Goal: Information Seeking & Learning: Learn about a topic

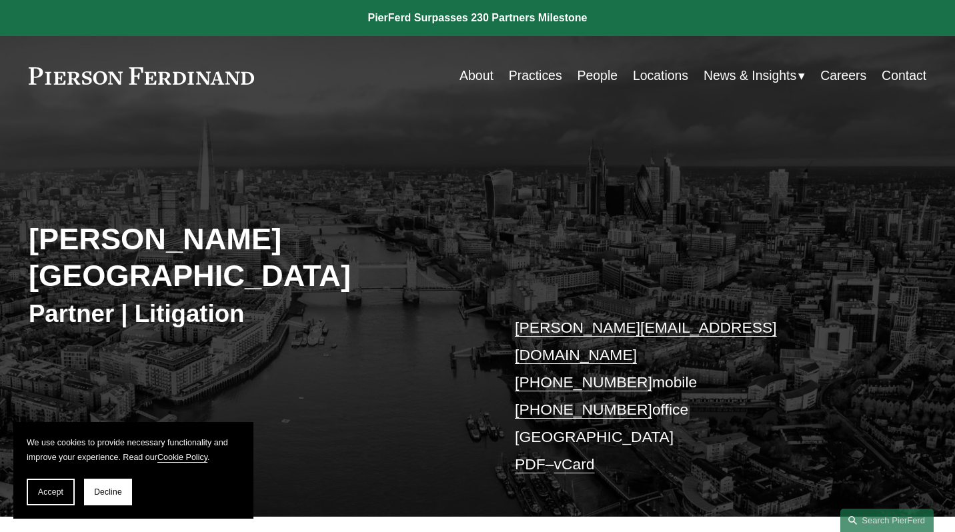
click at [584, 75] on link "People" at bounding box center [598, 76] width 40 height 26
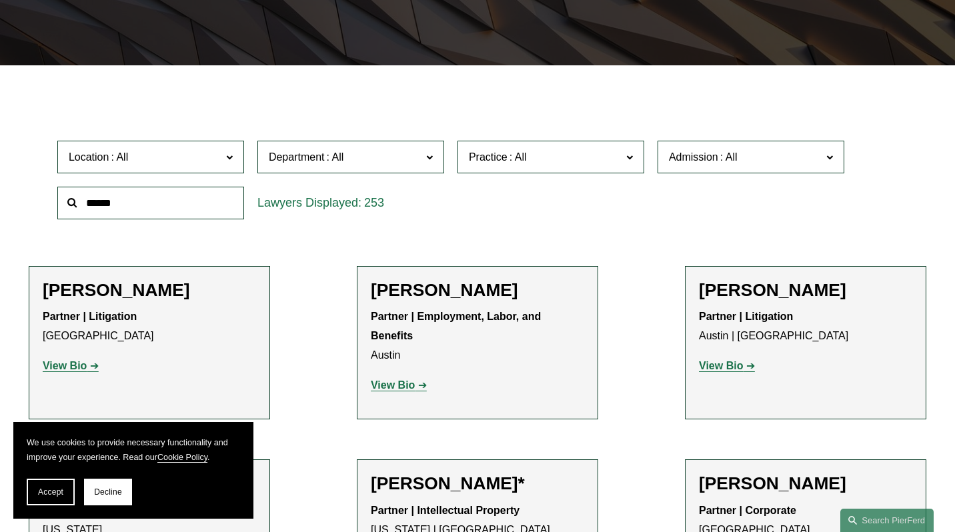
scroll to position [309, 0]
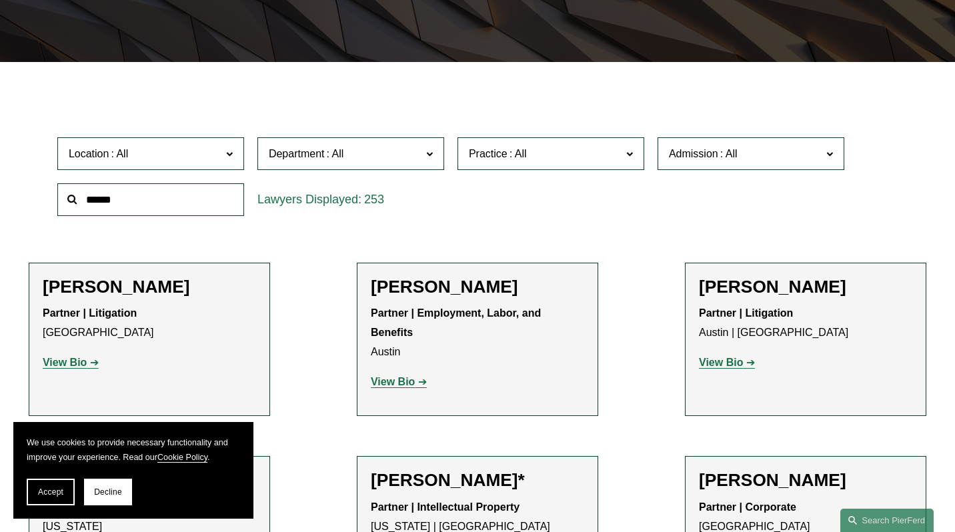
click at [198, 169] on label "Location" at bounding box center [150, 153] width 187 height 33
drag, startPoint x: 0, startPoint y: 0, endPoint x: 131, endPoint y: 212, distance: 249.5
click at [0, 0] on link "[GEOGRAPHIC_DATA]" at bounding box center [0, 0] width 0 height 0
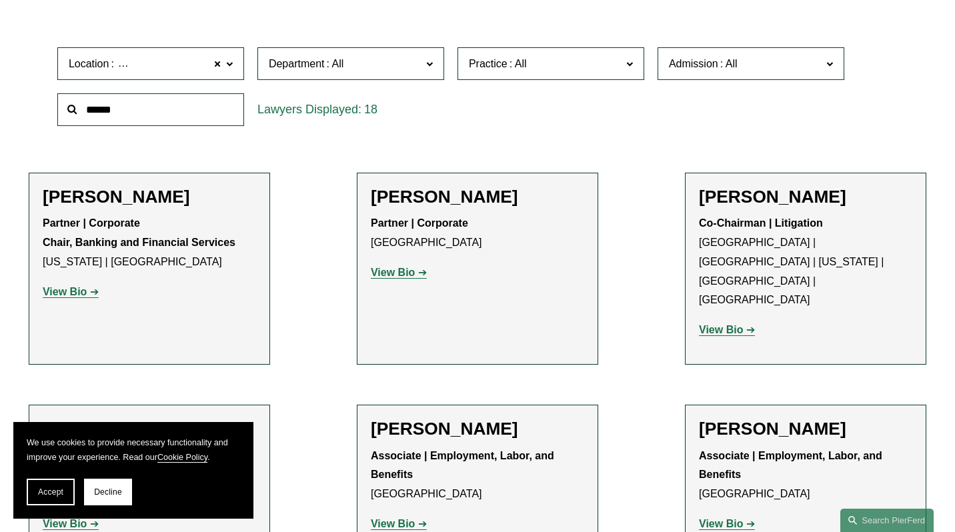
scroll to position [390, 0]
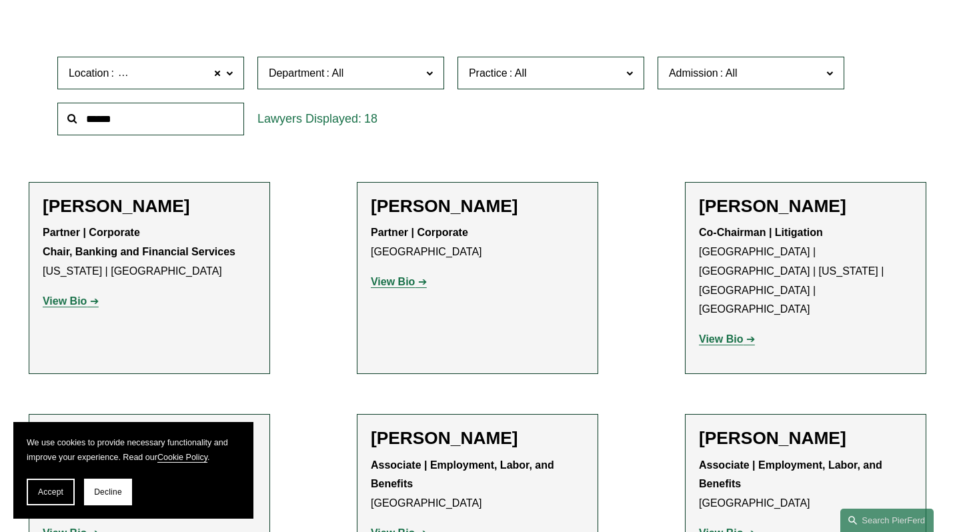
click at [408, 81] on span "Department" at bounding box center [345, 73] width 153 height 18
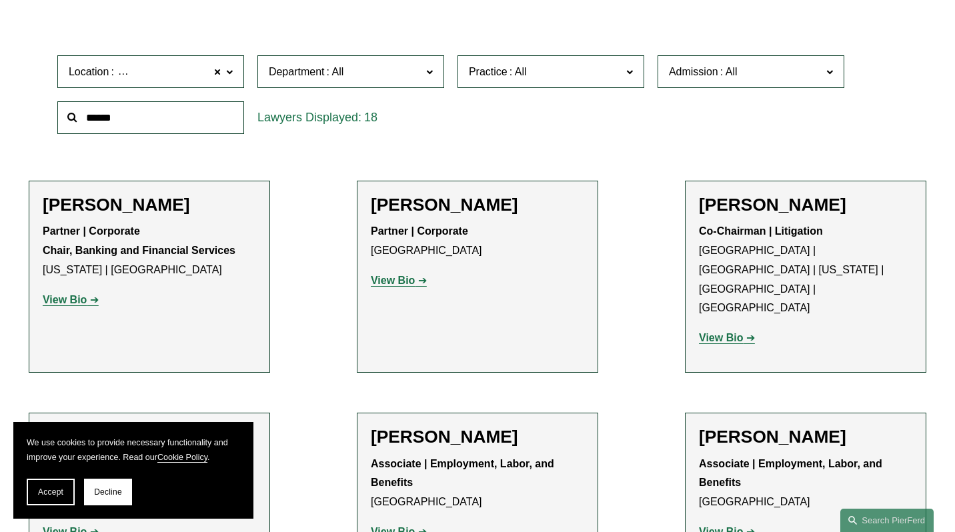
click at [0, 0] on link "Litigation" at bounding box center [0, 0] width 0 height 0
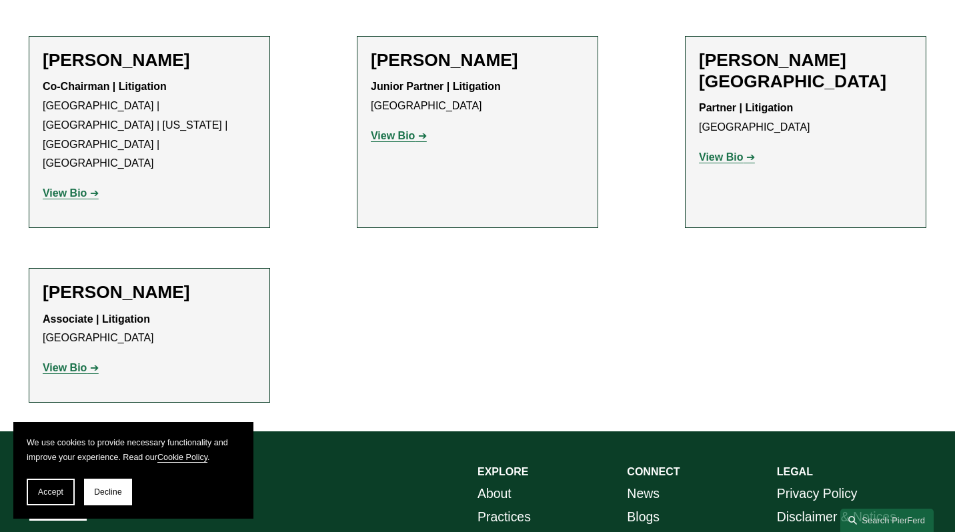
scroll to position [538, 0]
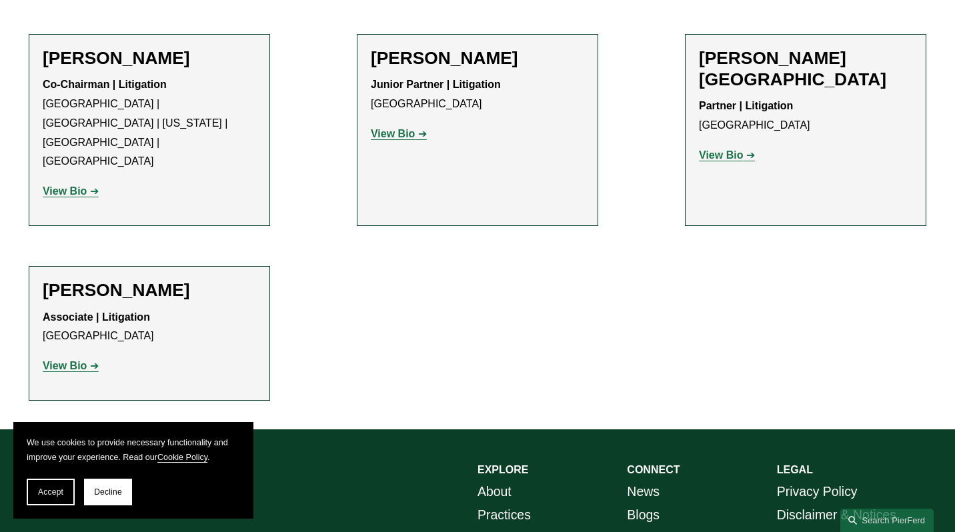
click at [174, 280] on h2 "Annalisa Peccarino" at bounding box center [149, 290] width 213 height 21
click at [62, 360] on strong "View Bio" at bounding box center [65, 365] width 44 height 11
drag, startPoint x: 131, startPoint y: 212, endPoint x: 69, endPoint y: 154, distance: 84.9
click at [69, 185] on strong "View Bio" at bounding box center [65, 190] width 44 height 11
click at [403, 138] on strong "View Bio" at bounding box center [393, 133] width 44 height 11
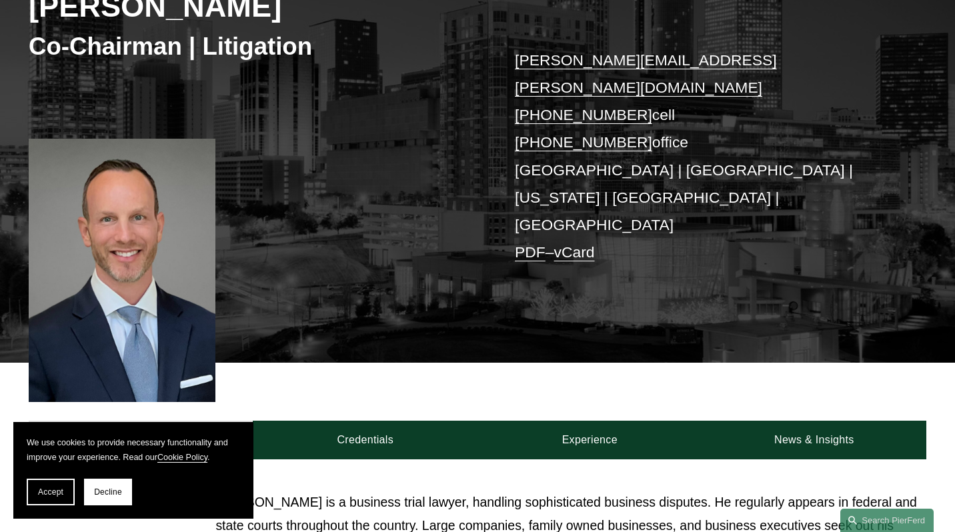
scroll to position [355, 0]
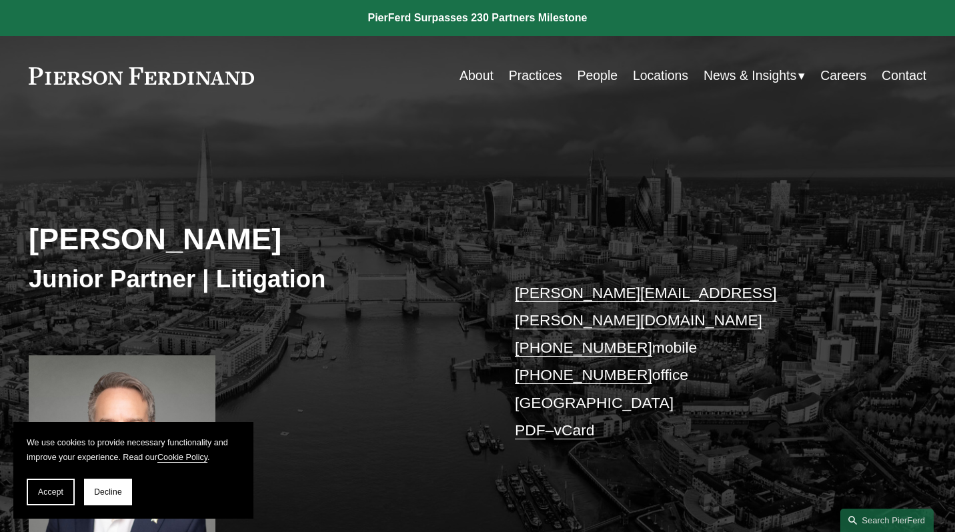
click at [648, 75] on link "Locations" at bounding box center [660, 76] width 55 height 26
